Goal: Information Seeking & Learning: Learn about a topic

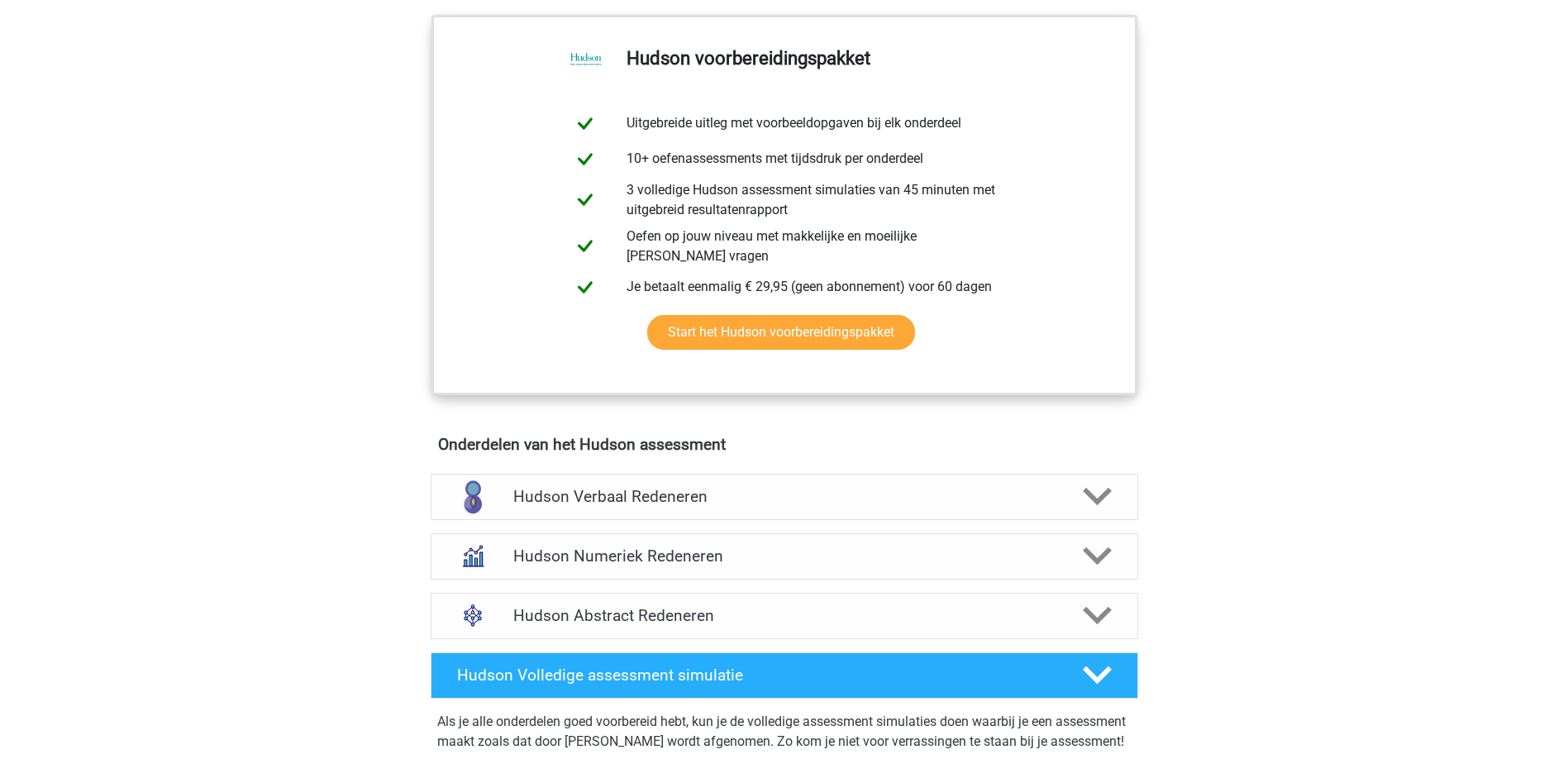
scroll to position [661, 0]
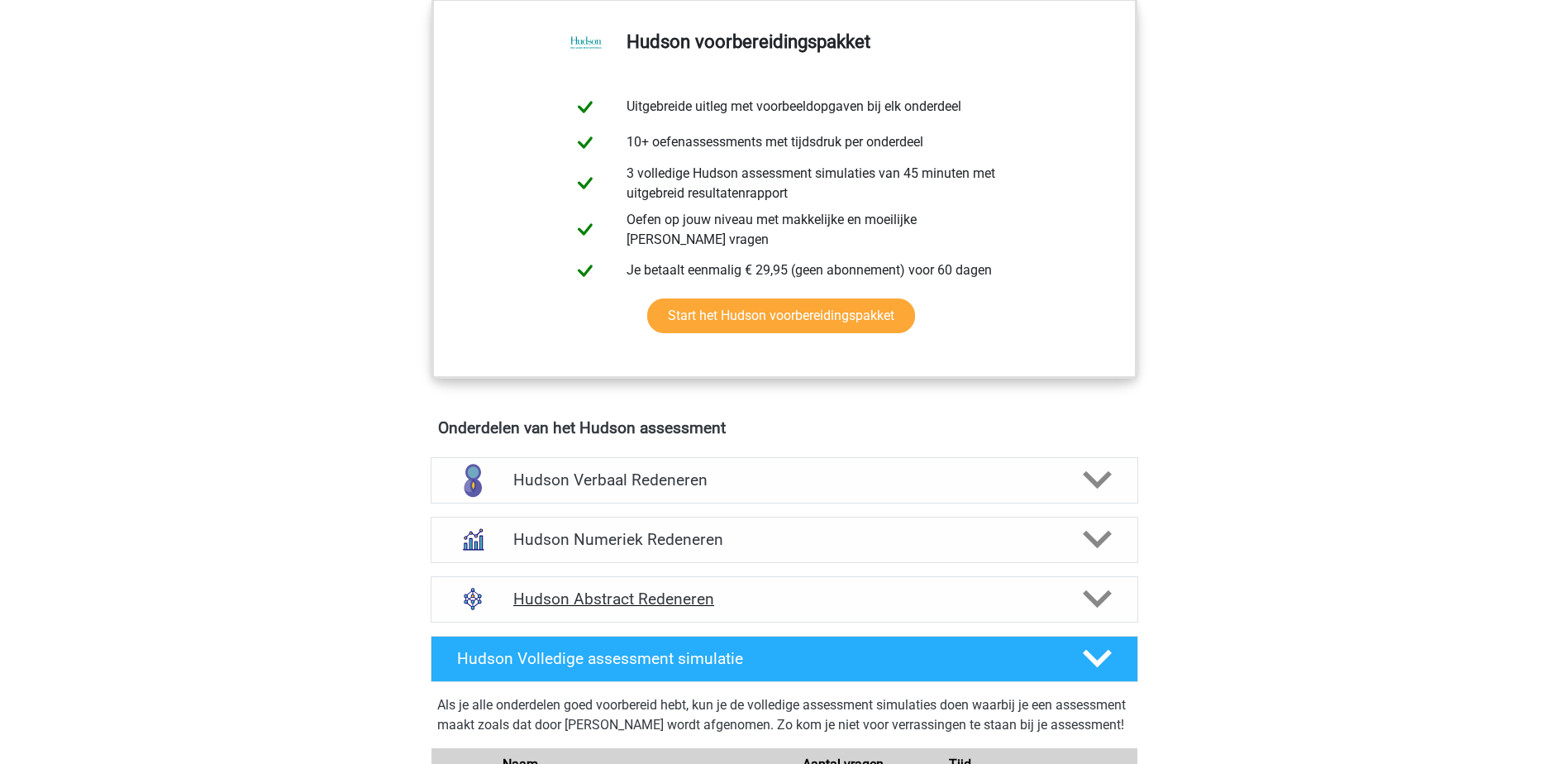
click at [672, 601] on h4 "Hudson Abstract Redeneren" at bounding box center [784, 598] width 542 height 19
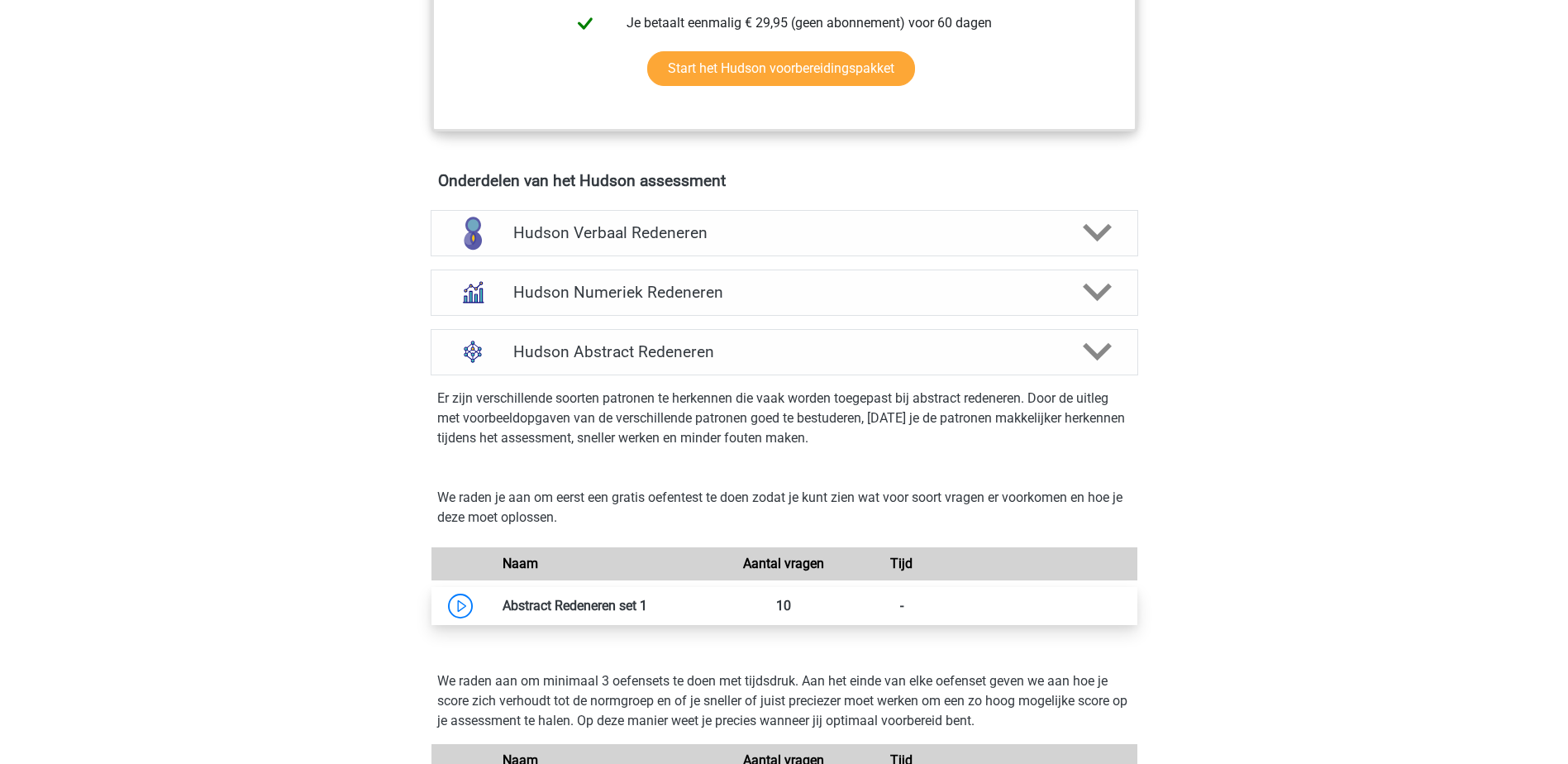
scroll to position [909, 0]
click at [648, 605] on link at bounding box center [648, 604] width 0 height 16
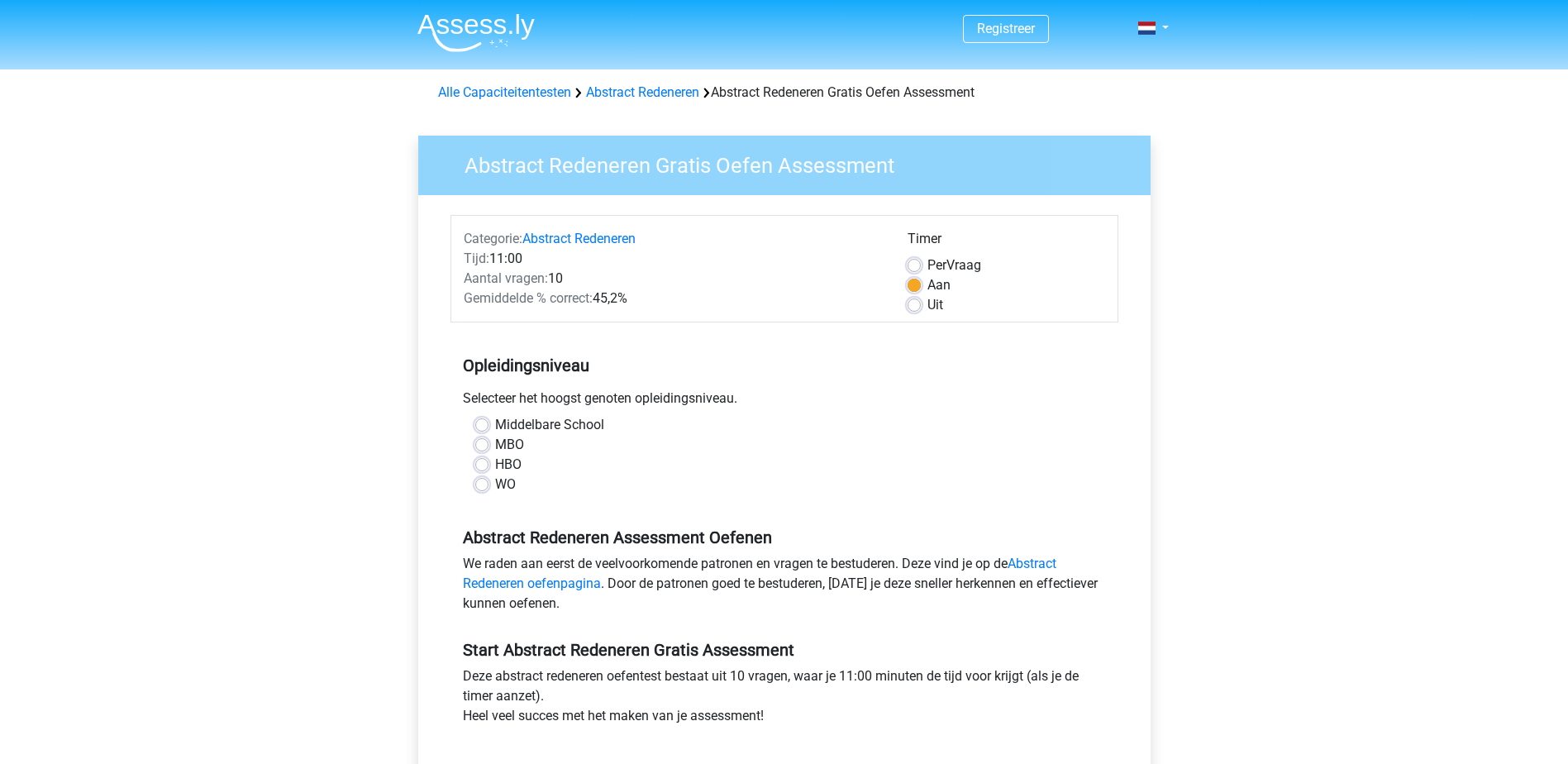
click at [496, 485] on label "WO" at bounding box center [505, 484] width 21 height 20
click at [484, 485] on input "WO" at bounding box center [482, 483] width 13 height 17
radio input "true"
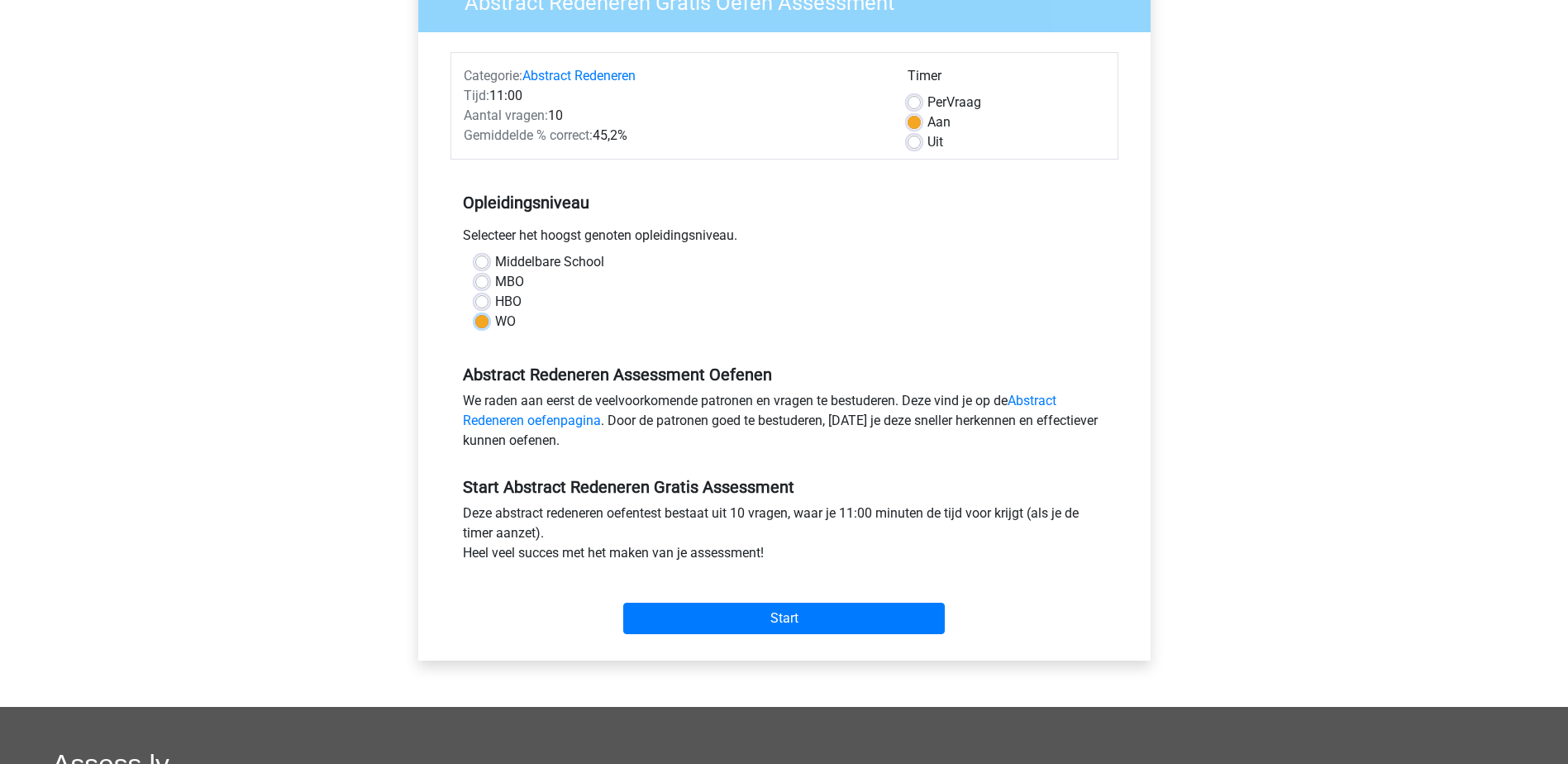
scroll to position [166, 0]
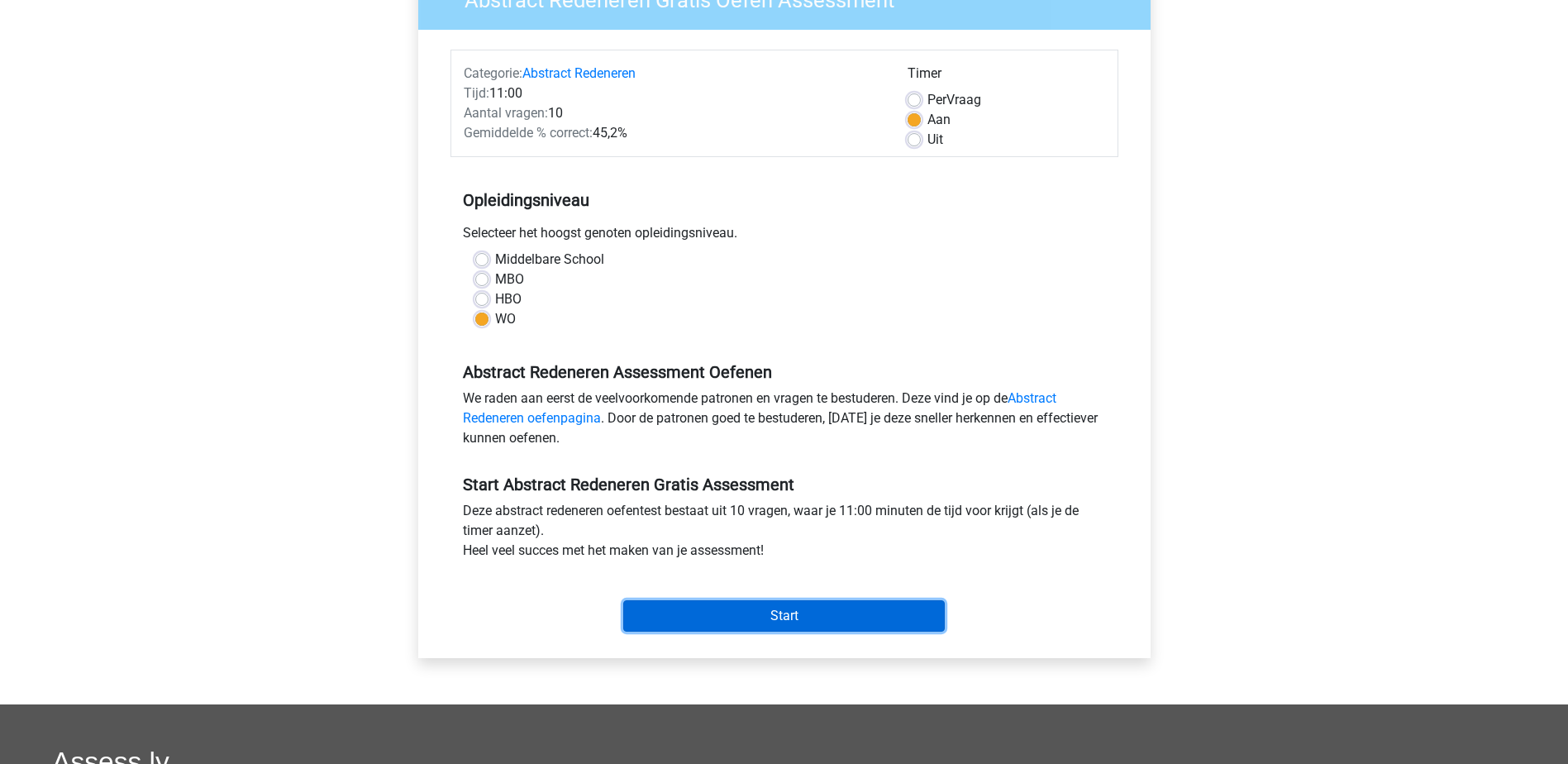
click at [733, 614] on input "Start" at bounding box center [784, 616] width 322 height 31
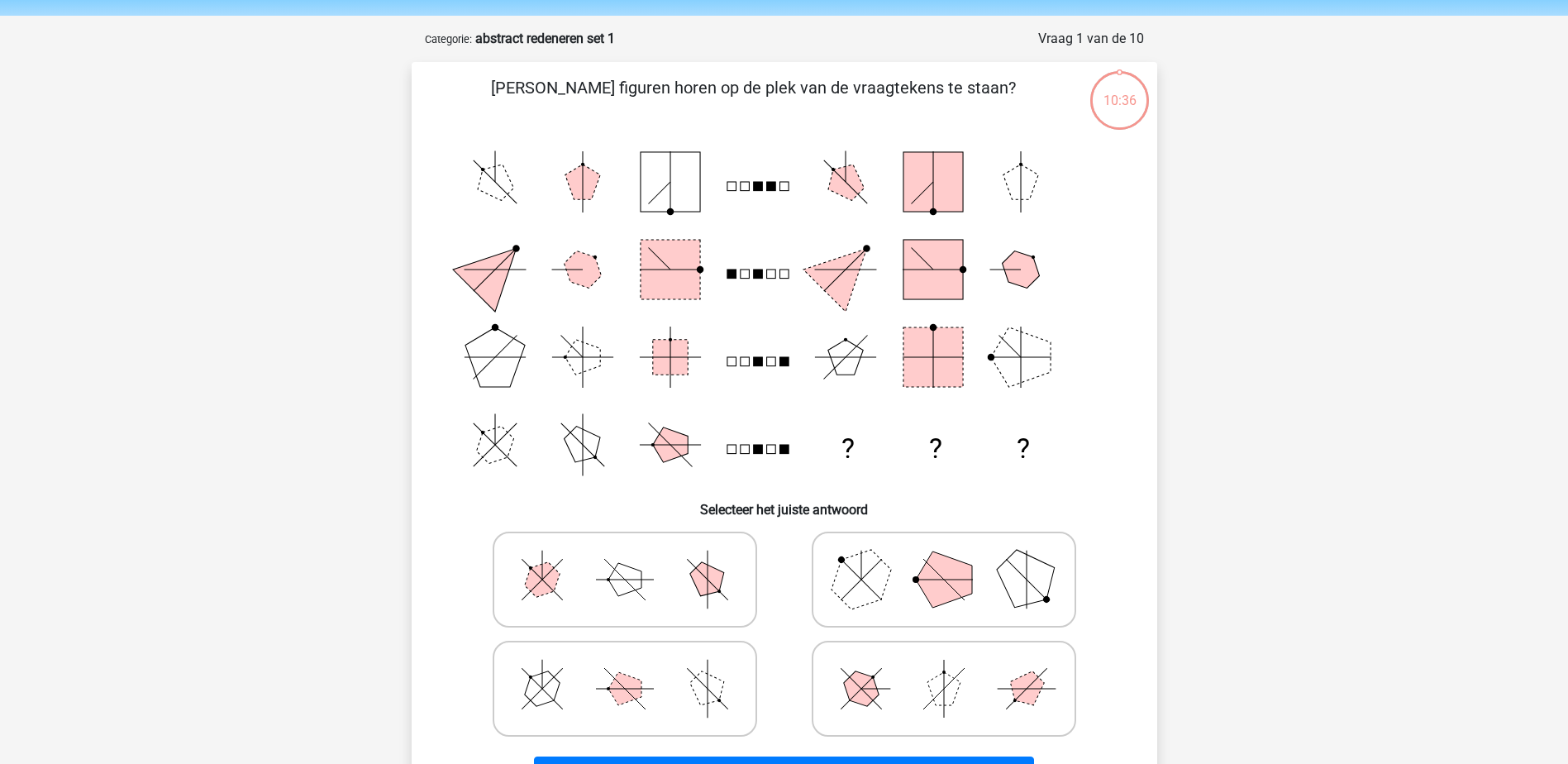
scroll to position [82, 0]
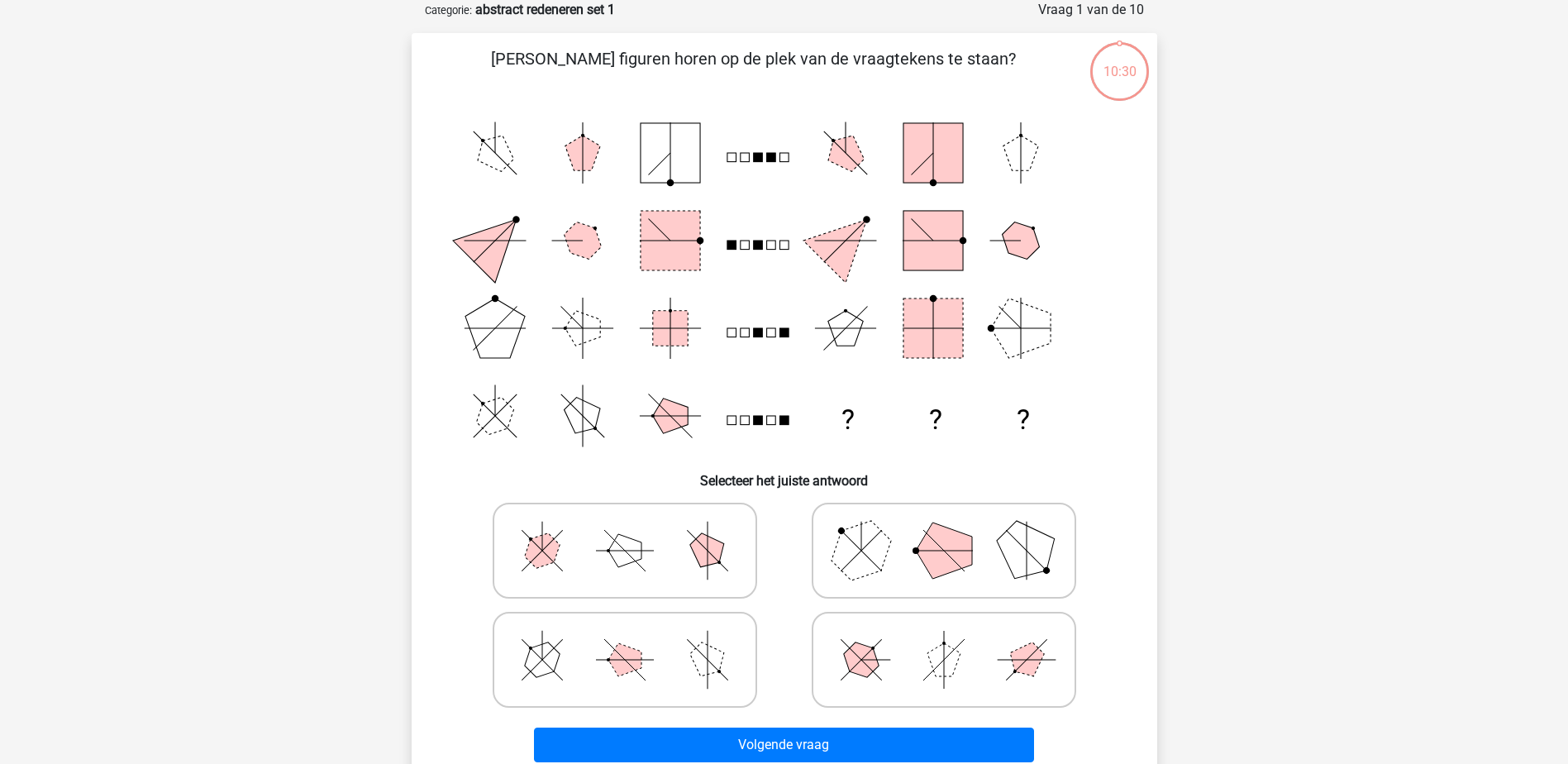
click at [854, 559] on polygon at bounding box center [861, 549] width 79 height 79
click at [944, 530] on input "radio" at bounding box center [949, 524] width 11 height 11
radio input "true"
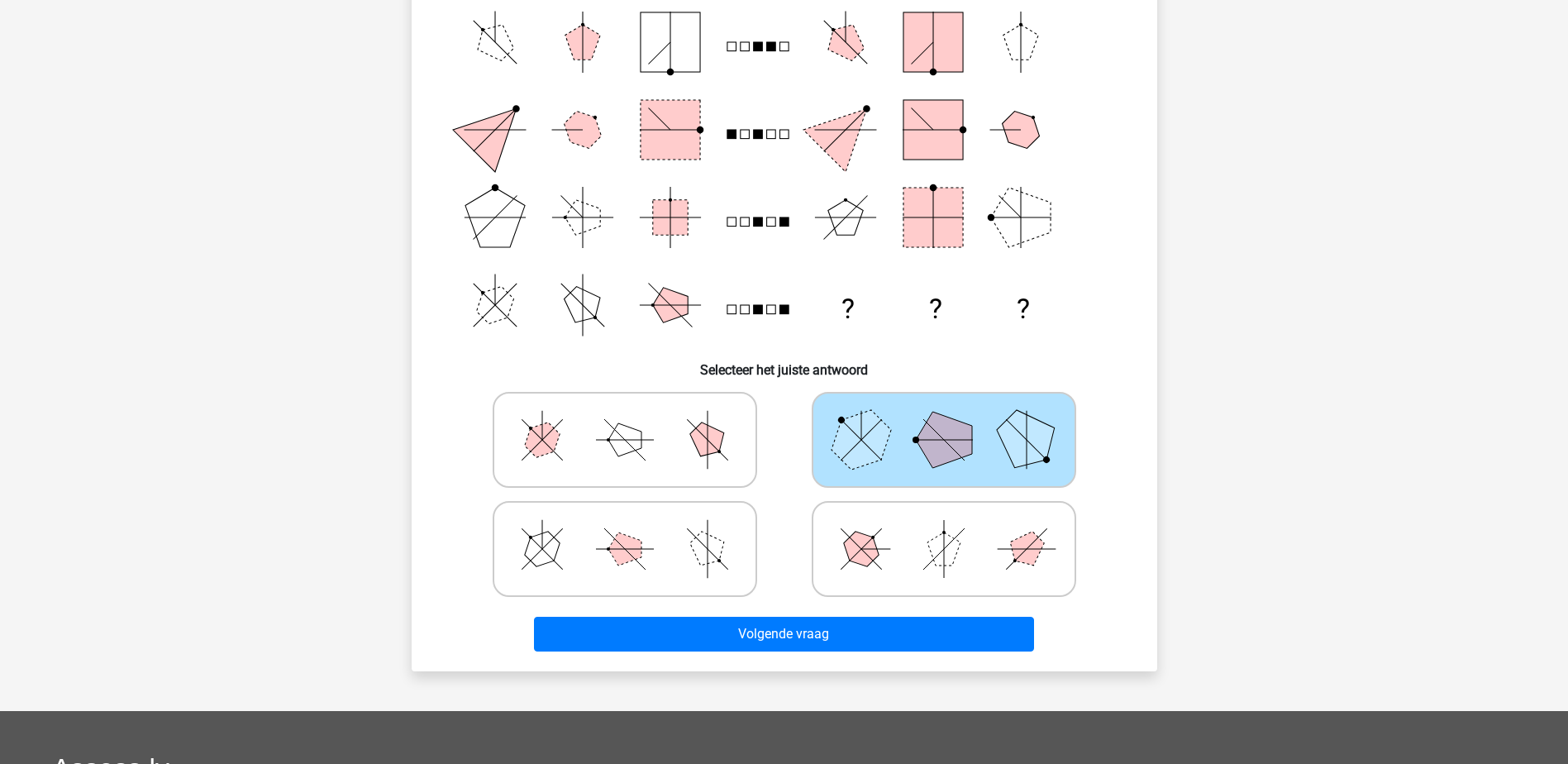
scroll to position [248, 0]
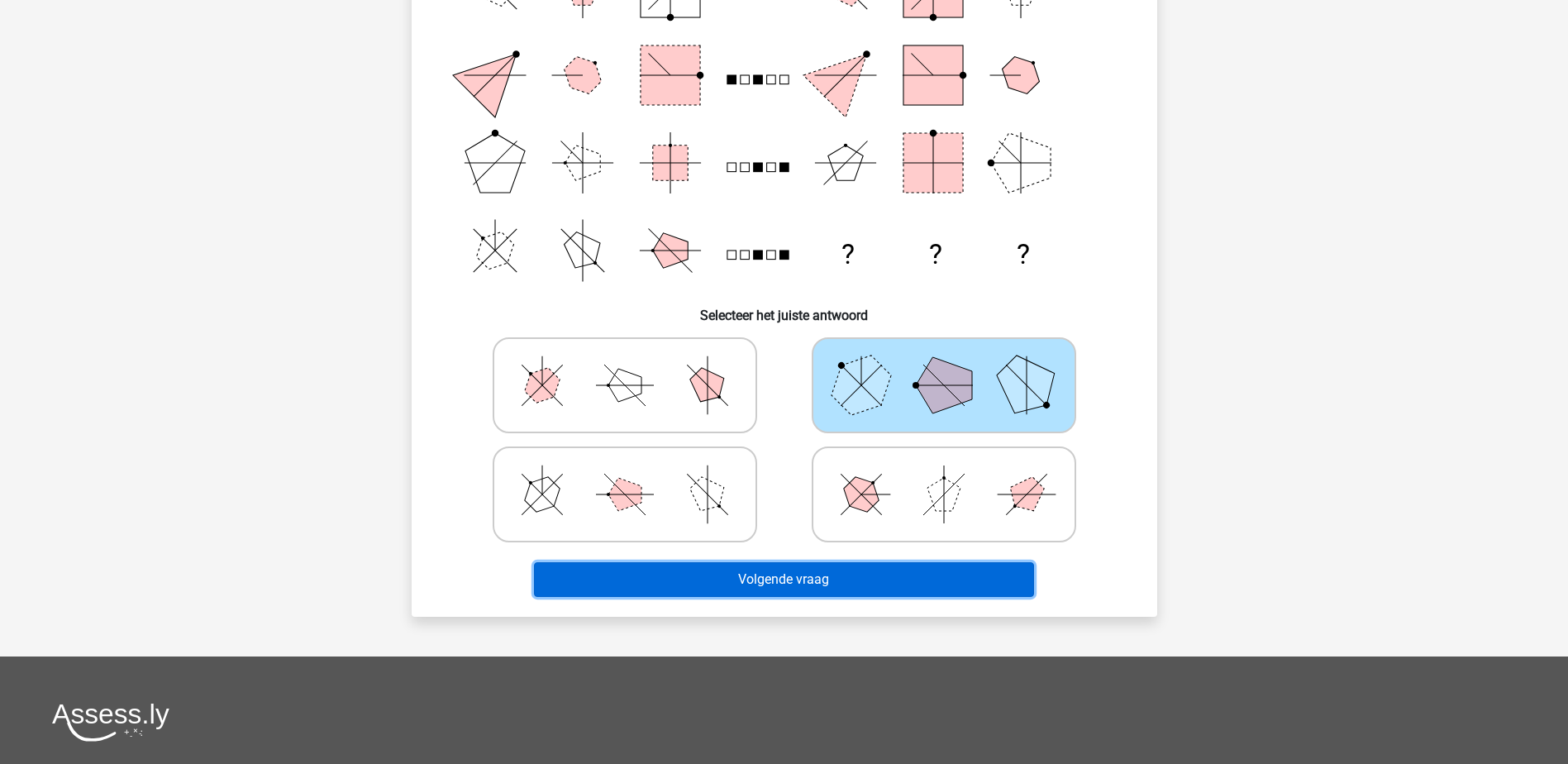
click at [728, 578] on button "Volgende vraag" at bounding box center [784, 579] width 500 height 34
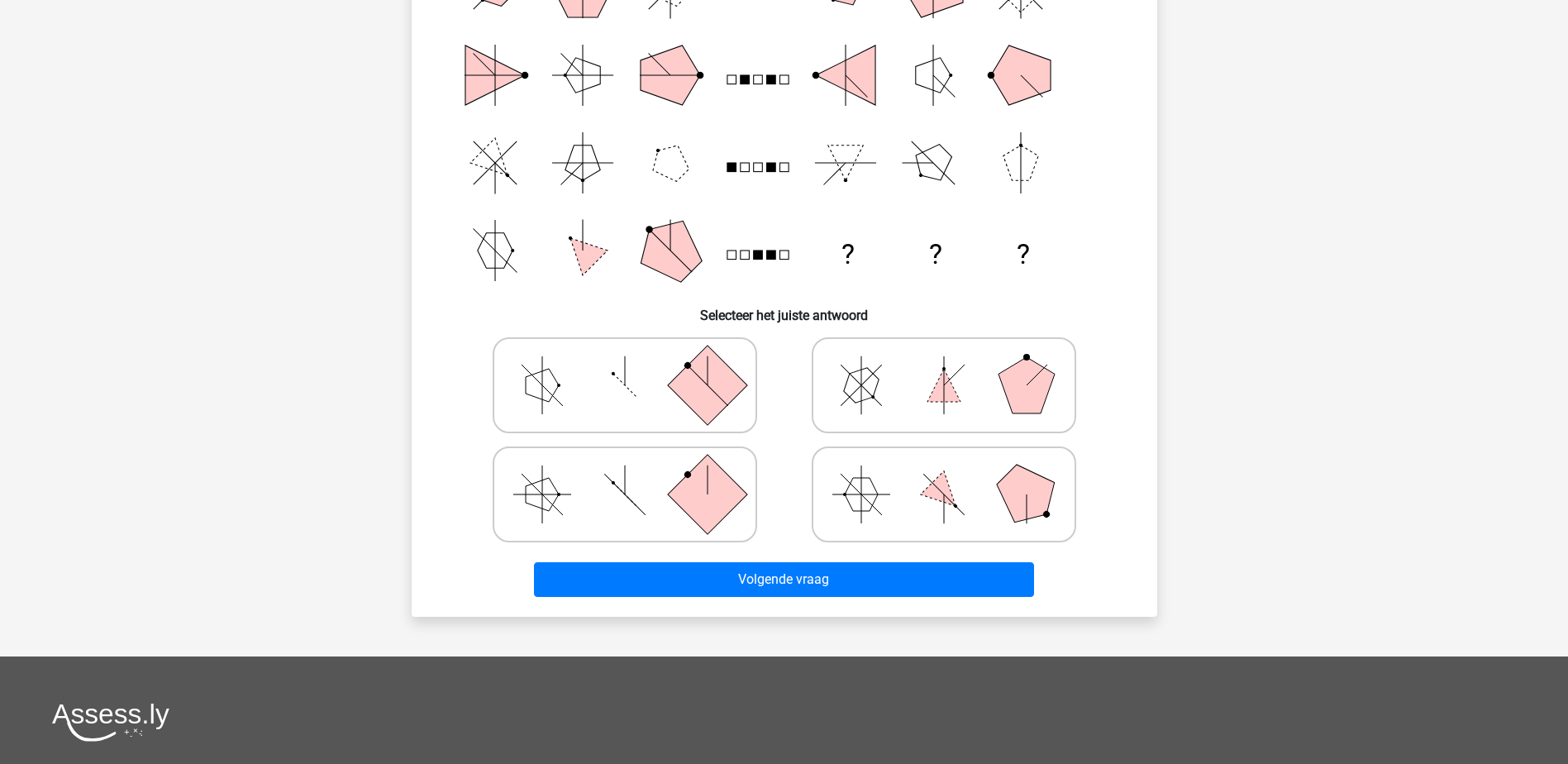
scroll to position [82, 0]
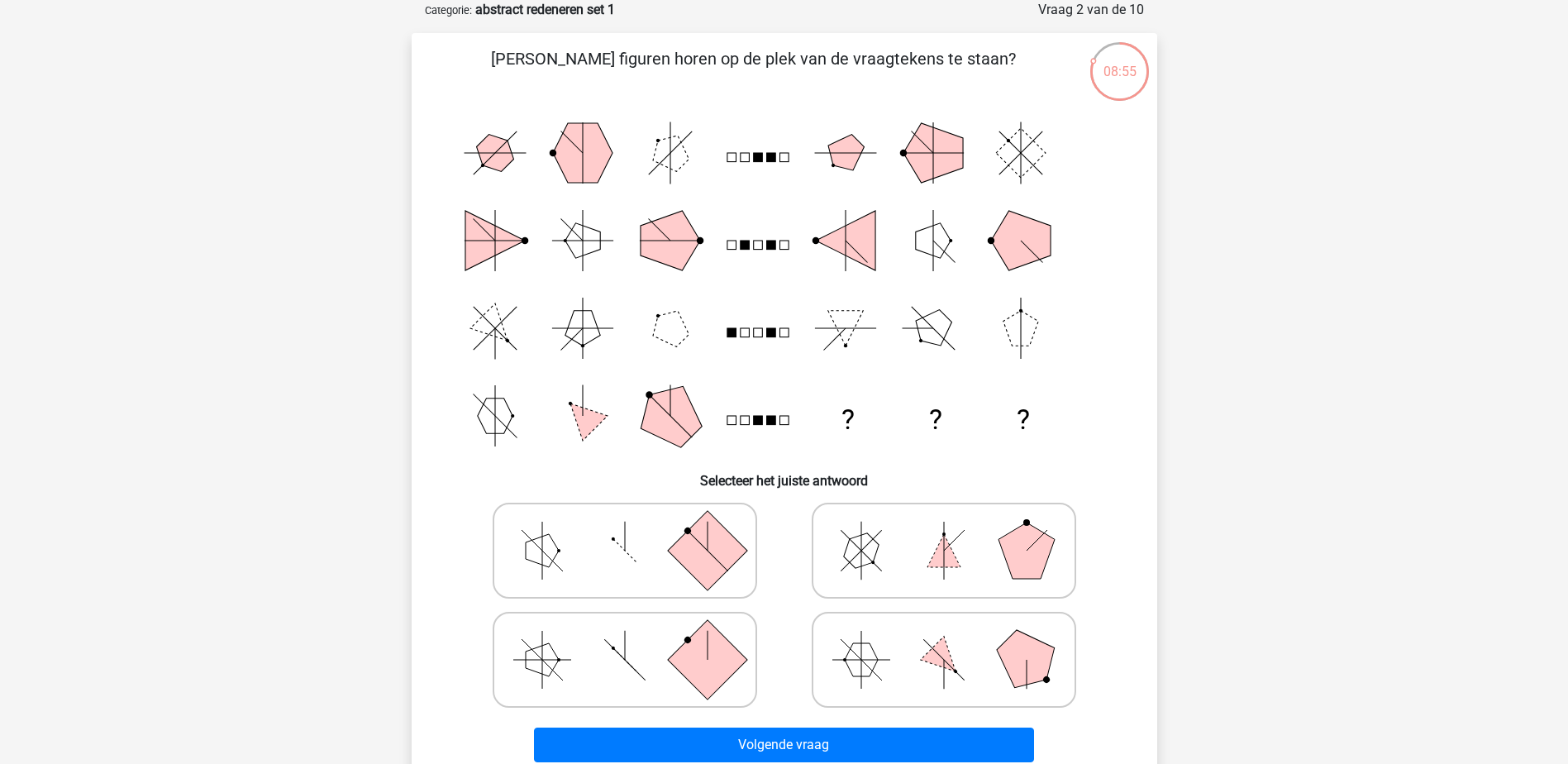
click at [606, 552] on icon at bounding box center [625, 550] width 248 height 82
click at [625, 530] on input "radio" at bounding box center [630, 524] width 11 height 11
radio input "true"
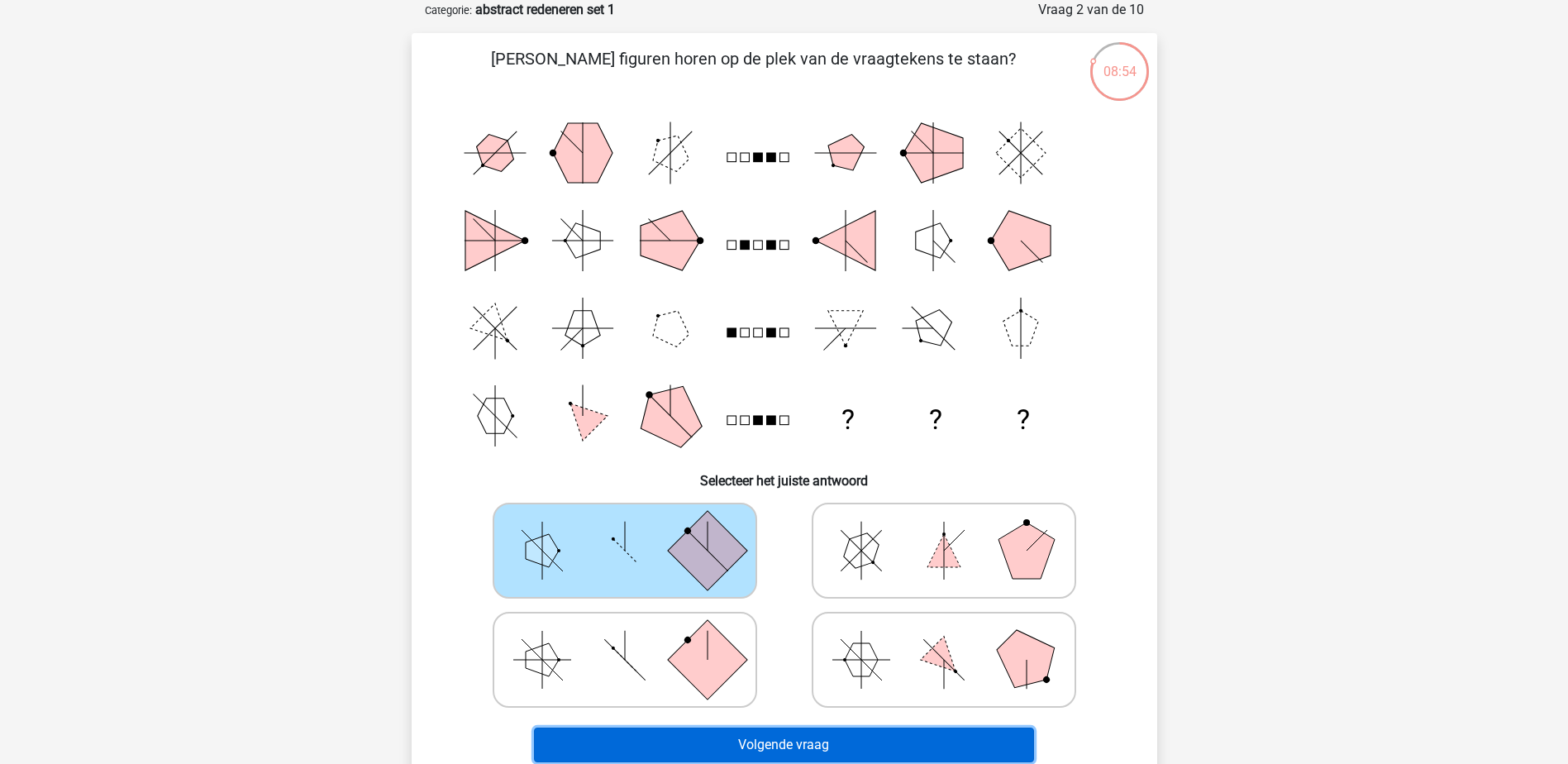
click at [783, 745] on button "Volgende vraag" at bounding box center [784, 744] width 500 height 34
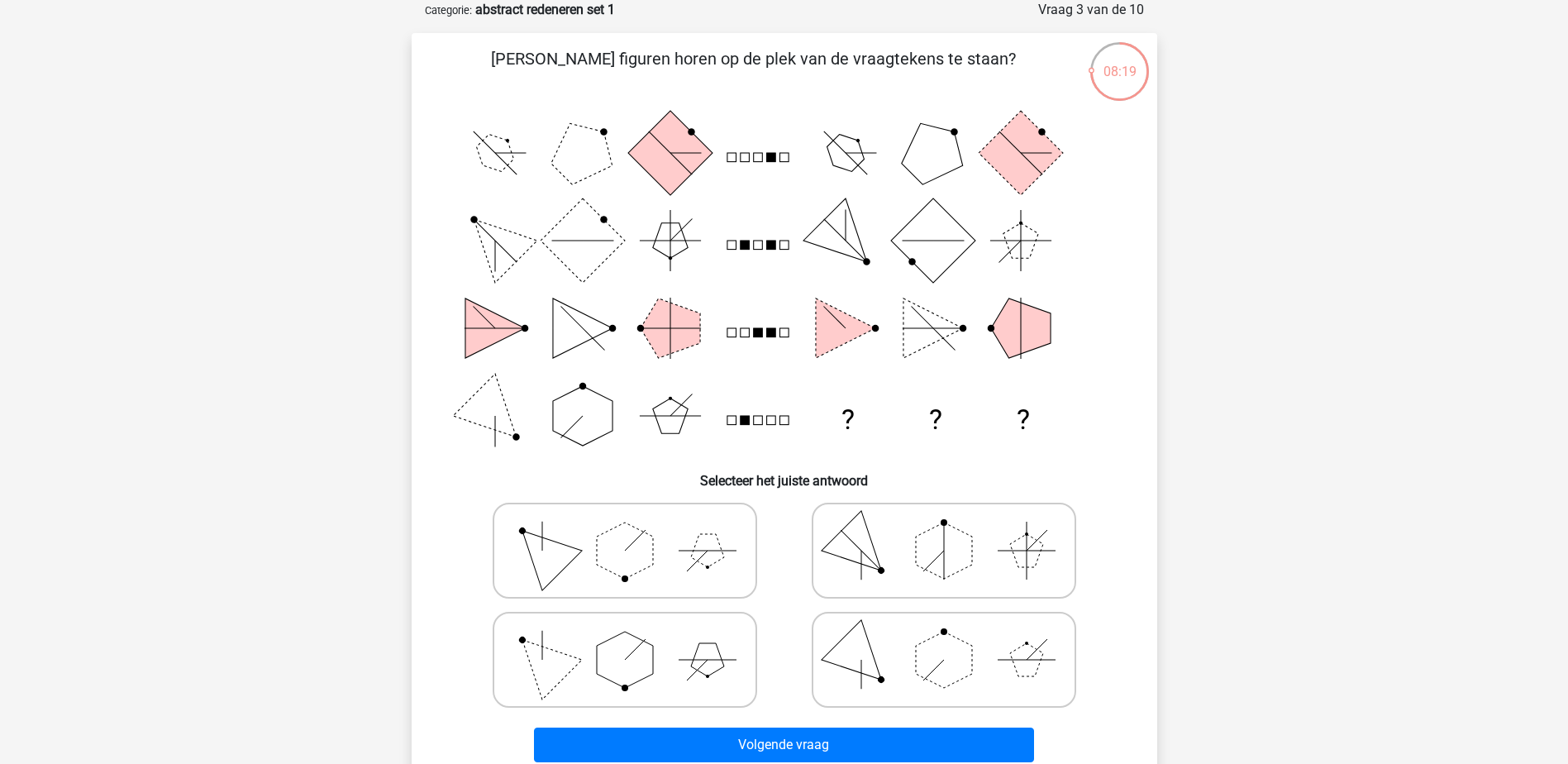
click at [558, 672] on polygon at bounding box center [541, 658] width 79 height 79
click at [625, 638] on input "radio" at bounding box center [630, 633] width 11 height 11
radio input "true"
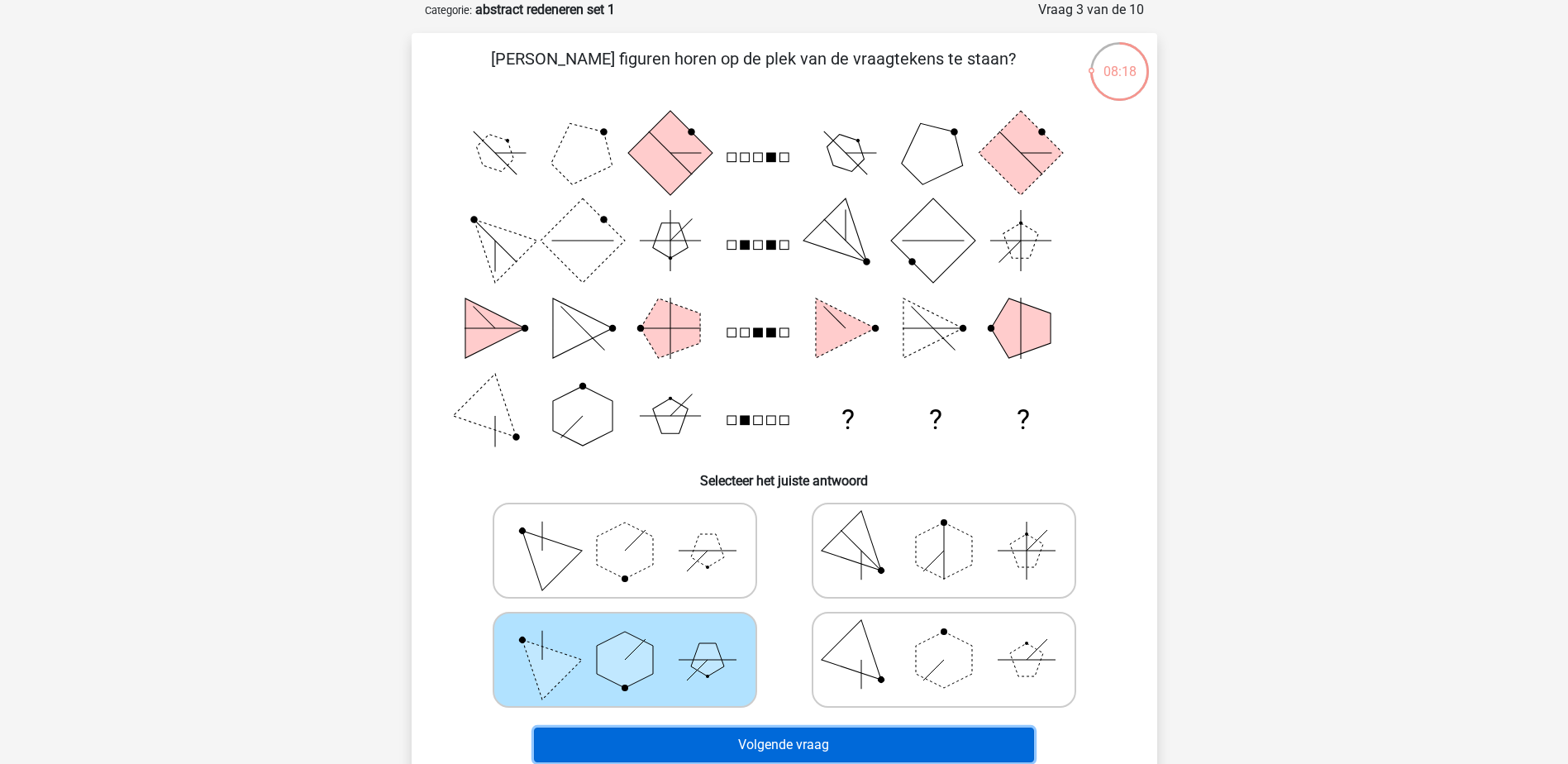
click at [799, 745] on button "Volgende vraag" at bounding box center [784, 744] width 500 height 34
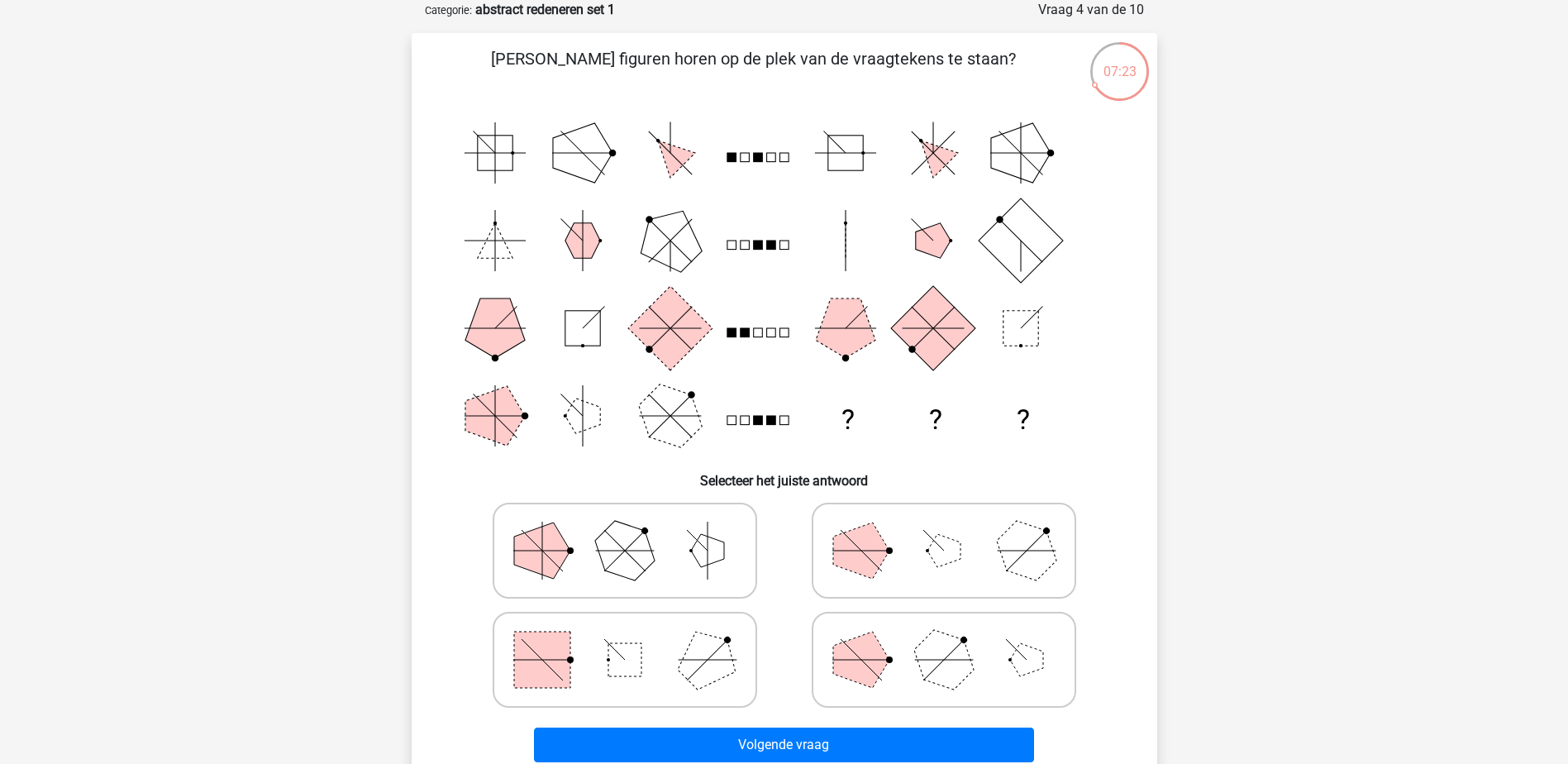
click at [524, 662] on rect at bounding box center [542, 659] width 56 height 56
click at [625, 638] on input "radio" at bounding box center [630, 633] width 11 height 11
radio input "true"
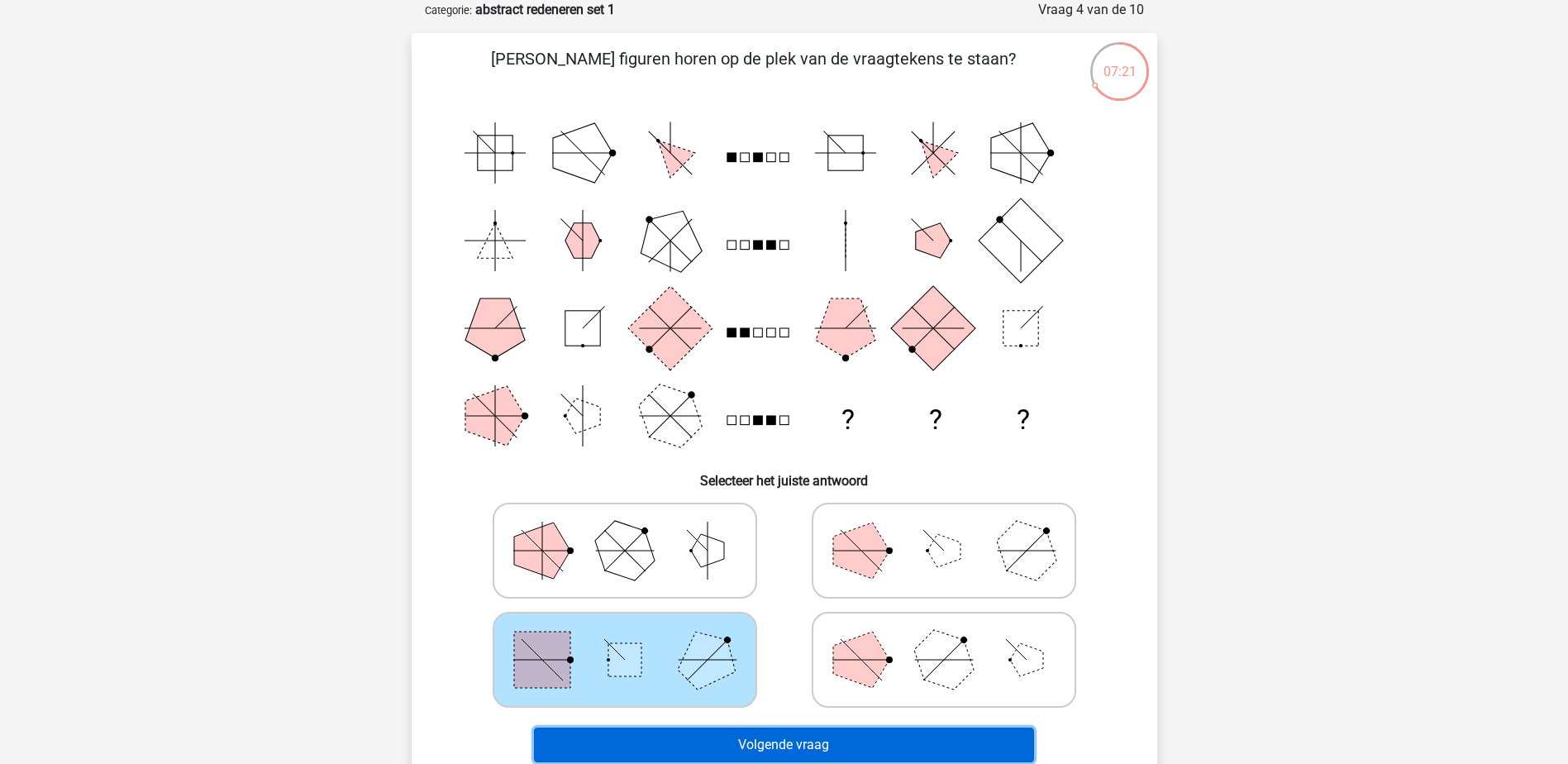
click at [758, 741] on button "Volgende vraag" at bounding box center [784, 744] width 500 height 34
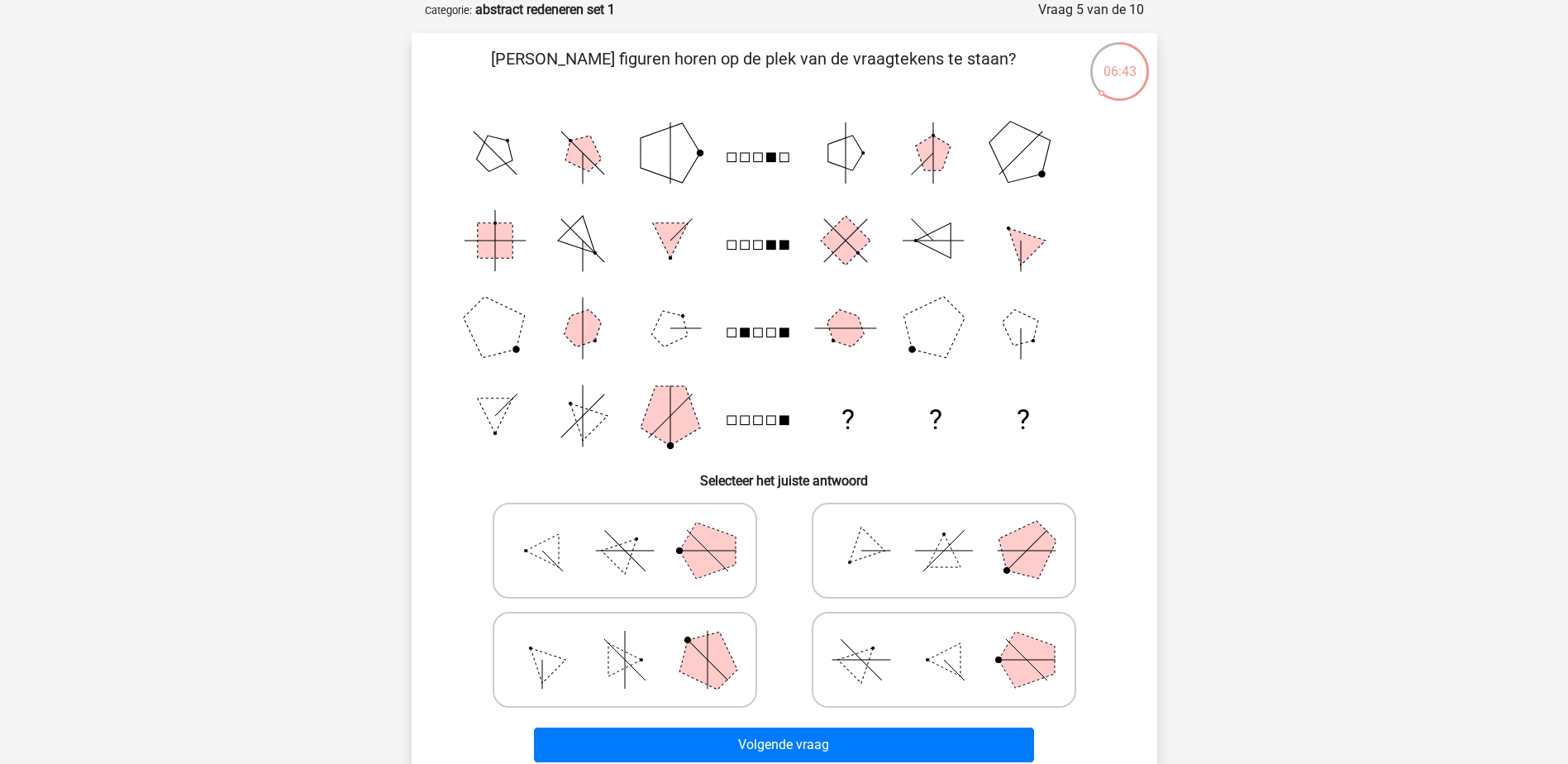
click at [697, 549] on polygon at bounding box center [707, 550] width 56 height 56
click at [636, 530] on input "radio" at bounding box center [630, 524] width 11 height 11
radio input "true"
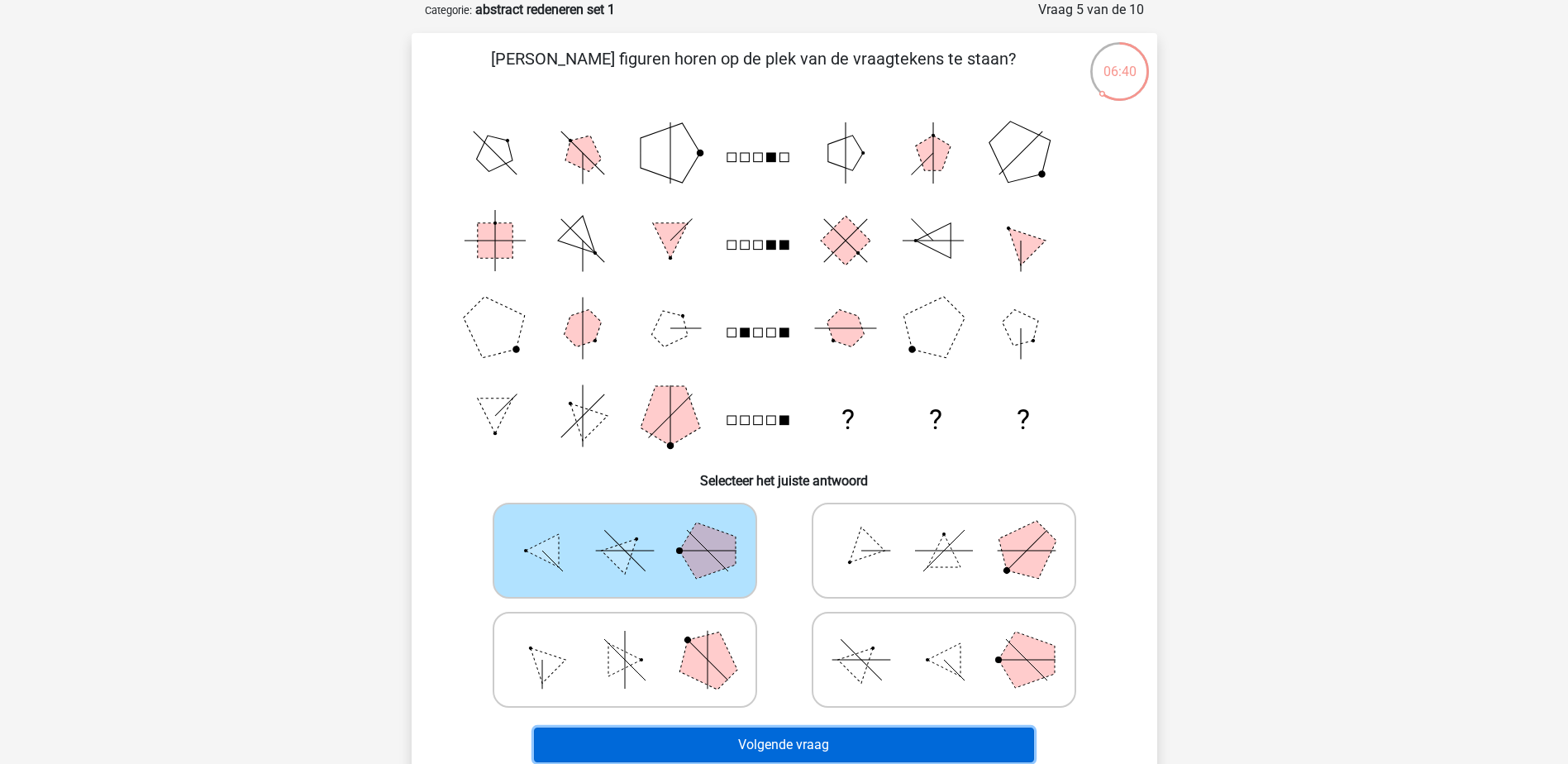
click at [796, 741] on button "Volgende vraag" at bounding box center [784, 744] width 500 height 34
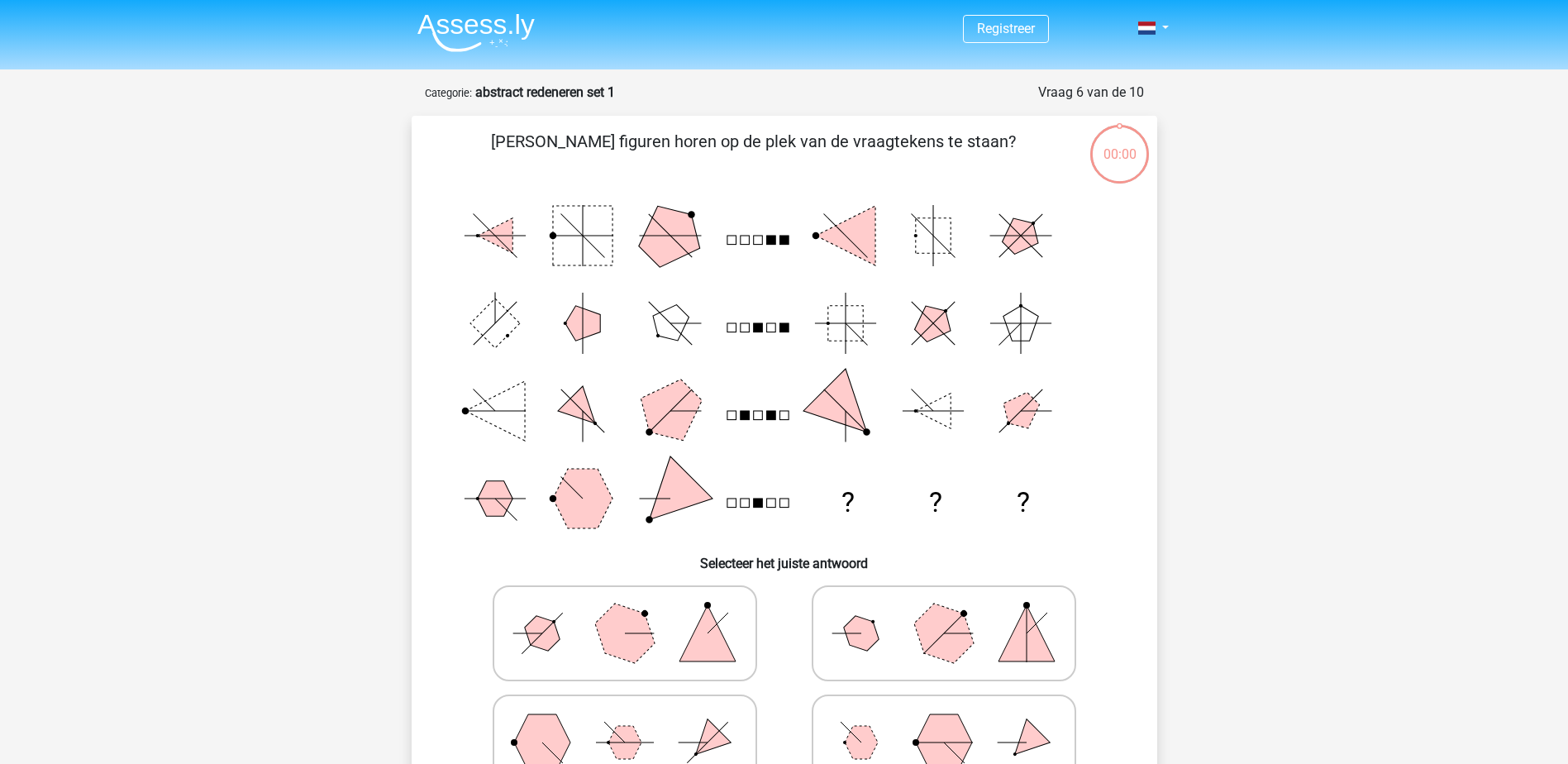
scroll to position [82, 0]
